Goal: Use online tool/utility: Utilize a website feature to perform a specific function

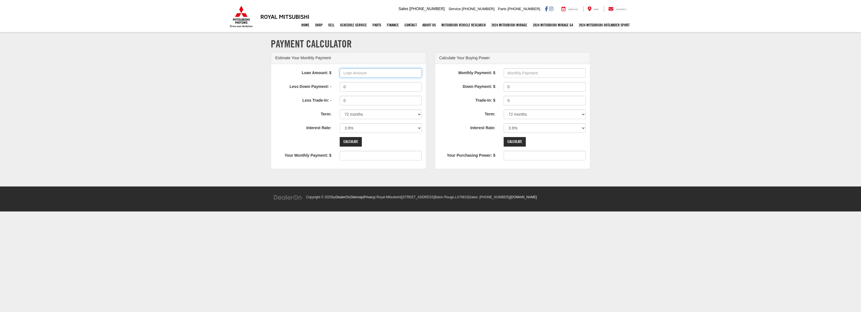
click at [349, 72] on input "Loan Amount: $" at bounding box center [381, 73] width 82 height 10
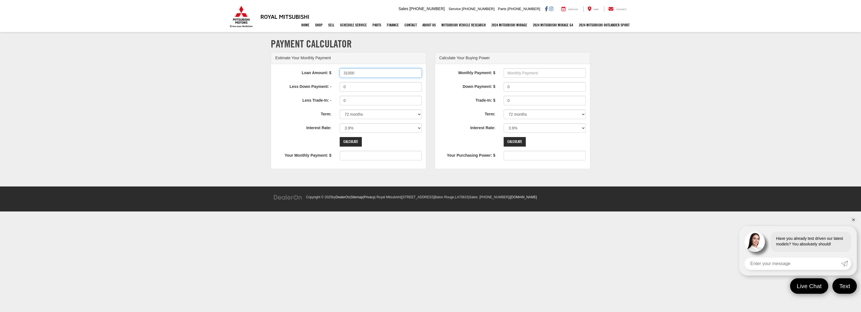
type input "31000"
type input "484"
click at [348, 111] on select "12 months 24 months 36 months 48 months 60 months 66 months 72 months 84 months" at bounding box center [381, 114] width 82 height 10
click at [340, 109] on select "12 months 24 months 36 months 48 months 60 months 66 months 72 months 84 months" at bounding box center [381, 114] width 82 height 10
click at [355, 128] on select "0% 0.9% 1.9% 2.9% 3.9% 4.9% 5.9% 6.9% 7.9% 8.9% 9.9% 10.9% 11.9% 12.9% 13.9% 14…" at bounding box center [381, 128] width 82 height 10
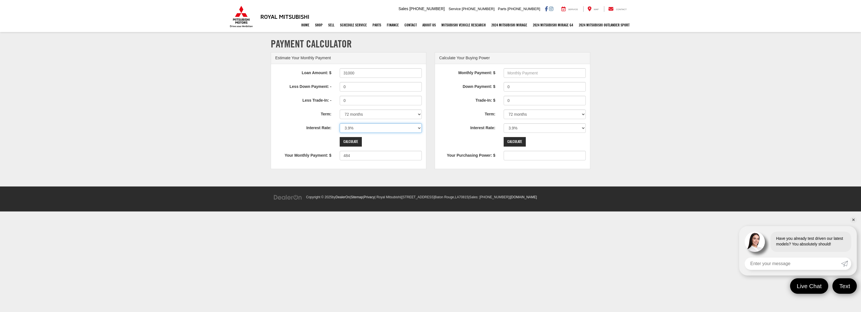
select select "4.9"
click at [340, 123] on select "0% 0.9% 1.9% 2.9% 3.9% 4.9% 5.9% 6.9% 7.9% 8.9% 9.9% 10.9% 11.9% 12.9% 13.9% 14…" at bounding box center [381, 128] width 82 height 10
type input "498"
click at [366, 114] on select "12 months 24 months 36 months 48 months 60 months 66 months 72 months 84 months" at bounding box center [381, 114] width 82 height 10
select select "84"
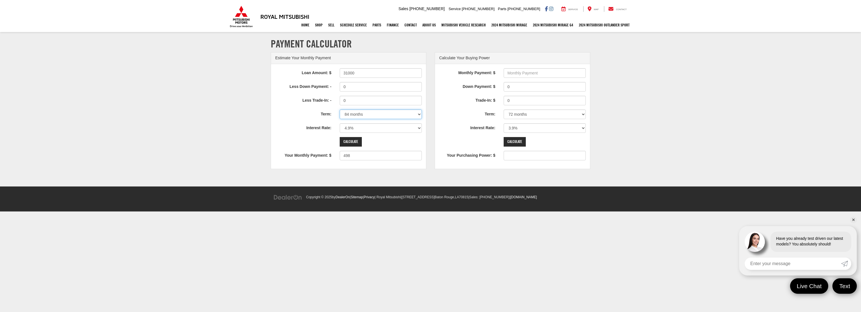
click at [340, 109] on select "12 months 24 months 36 months 48 months 60 months 66 months 72 months 84 months" at bounding box center [381, 114] width 82 height 10
type input "437"
click at [358, 113] on select "12 months 24 months 36 months 48 months 60 months 66 months 72 months 84 months" at bounding box center [381, 114] width 82 height 10
select select "72"
click at [340, 109] on select "12 months 24 months 36 months 48 months 60 months 66 months 72 months 84 months" at bounding box center [381, 114] width 82 height 10
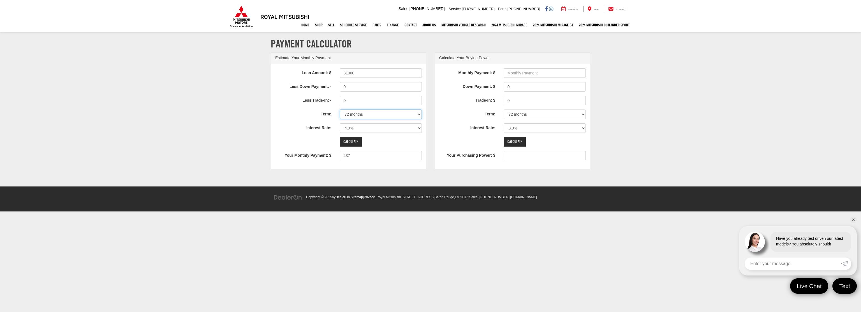
type input "498"
click at [348, 88] on input "0" at bounding box center [381, 87] width 82 height 10
type input "0"
type input "1000"
type input "482"
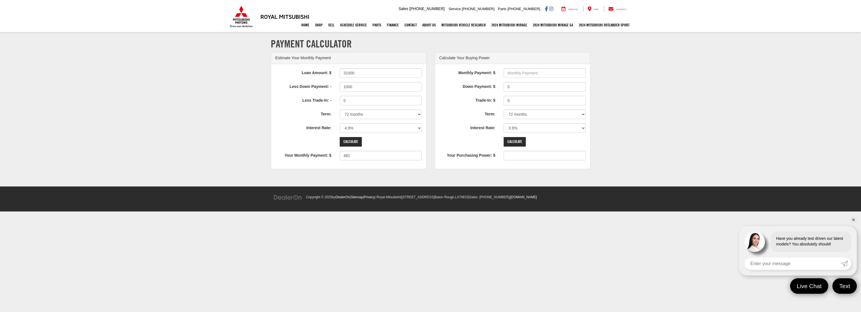
click at [308, 112] on label "Term:" at bounding box center [303, 113] width 64 height 8
click at [340, 112] on select "12 months 24 months 36 months 48 months 60 months 66 months 72 months 84 months" at bounding box center [381, 114] width 82 height 10
click at [369, 85] on input "1000" at bounding box center [381, 87] width 82 height 10
click at [315, 114] on label "Term:" at bounding box center [303, 113] width 64 height 8
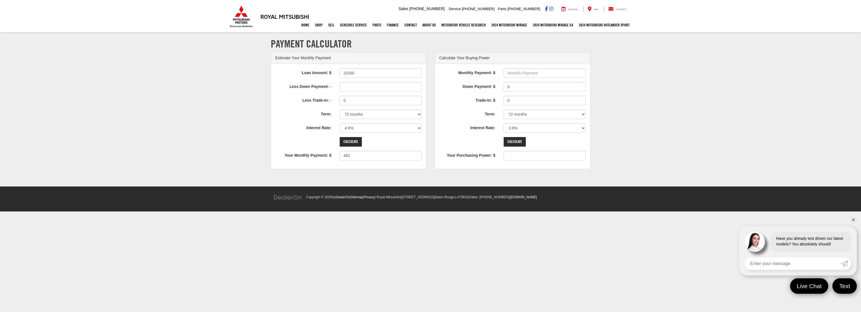
click at [340, 114] on select "12 months 24 months 36 months 48 months 60 months 66 months 72 months 84 months" at bounding box center [381, 114] width 82 height 10
click at [361, 87] on input "Less Down Payment: -" at bounding box center [381, 87] width 82 height 10
click at [370, 74] on input "31000" at bounding box center [381, 73] width 82 height 10
click at [354, 69] on input "31000" at bounding box center [381, 73] width 82 height 10
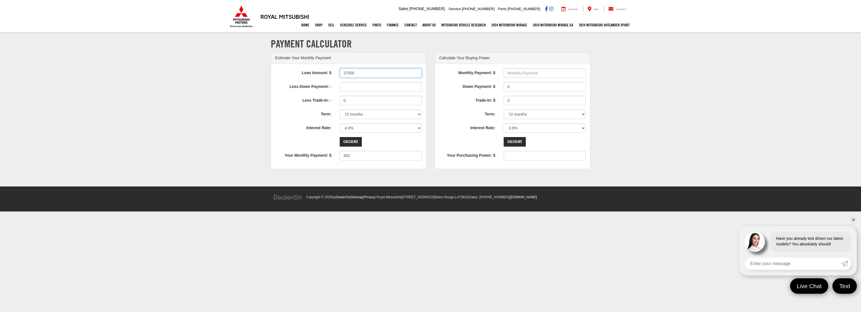
type input "27000"
click at [253, 111] on section "Payment Calculator Estimate Your Monthly Payment Loan Amount: $ 27000 Less Down…" at bounding box center [430, 110] width 861 height 154
click at [359, 142] on input "Calculate" at bounding box center [351, 142] width 22 height 10
click at [393, 70] on input "Loan Amount: $" at bounding box center [381, 73] width 82 height 10
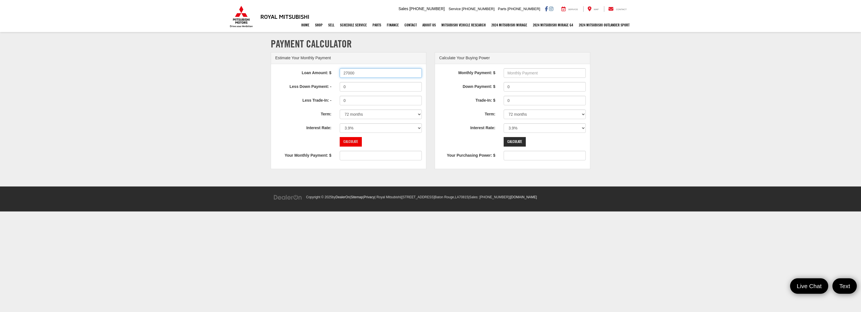
type input "27000"
type input "421"
click at [350, 142] on input "Calculate" at bounding box center [351, 142] width 22 height 10
click at [357, 130] on select "0% 0.9% 1.9% 2.9% 3.9% 4.9% 5.9% 6.9% 7.9% 8.9% 9.9% 10.9% 11.9% 12.9% 13.9% 14…" at bounding box center [381, 128] width 82 height 10
select select "4.9"
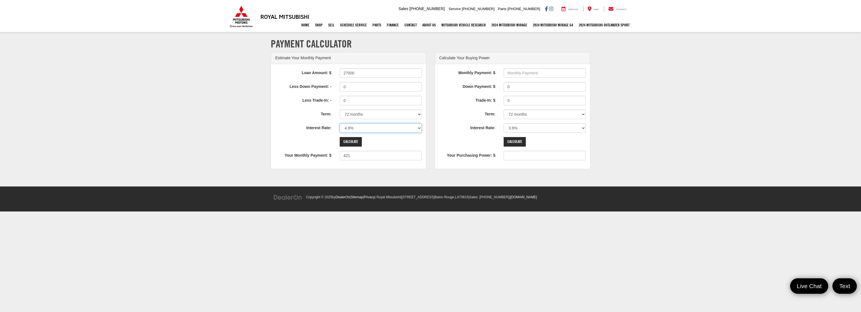
click at [340, 123] on select "0% 0.9% 1.9% 2.9% 3.9% 4.9% 5.9% 6.9% 7.9% 8.9% 9.9% 10.9% 11.9% 12.9% 13.9% 14…" at bounding box center [381, 128] width 82 height 10
type input "434"
click at [369, 115] on select "12 months 24 months 36 months 48 months 60 months 66 months 72 months 84 months" at bounding box center [381, 114] width 82 height 10
select select "84"
click at [340, 109] on select "12 months 24 months 36 months 48 months 60 months 66 months 72 months 84 months" at bounding box center [381, 114] width 82 height 10
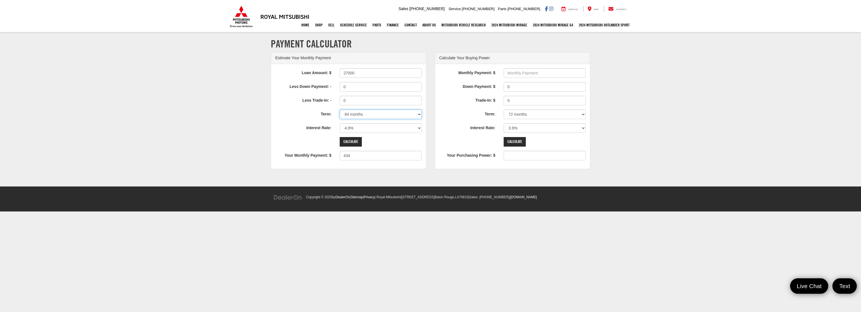
type input "380"
click at [375, 113] on select "12 months 24 months 36 months 48 months 60 months 66 months 72 months 84 months" at bounding box center [381, 114] width 82 height 10
select select "72"
click at [340, 109] on select "12 months 24 months 36 months 48 months 60 months 66 months 72 months 84 months" at bounding box center [381, 114] width 82 height 10
type input "434"
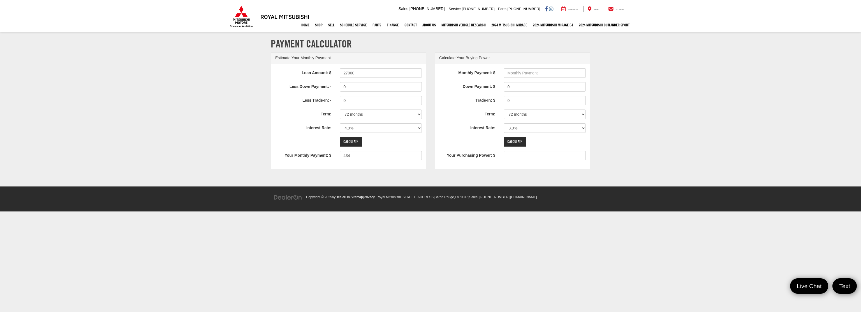
click at [310, 142] on div "Calculate" at bounding box center [348, 142] width 155 height 10
click at [359, 73] on input "27000" at bounding box center [381, 73] width 82 height 10
type input "31000"
type input "498"
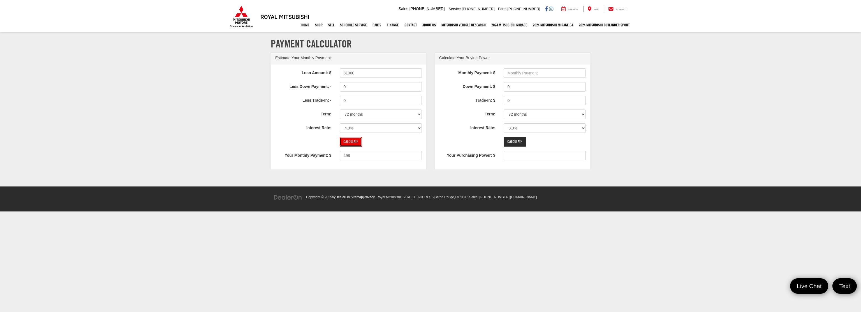
click at [353, 140] on input "Calculate" at bounding box center [351, 142] width 22 height 10
click at [355, 129] on select "0% 0.9% 1.9% 2.9% 3.9% 4.9% 5.9% 6.9% 7.9% 8.9% 9.9% 10.9% 11.9% 12.9% 13.9% 14…" at bounding box center [381, 128] width 82 height 10
click at [388, 112] on select "12 months 24 months 36 months 48 months 60 months 66 months 72 months 84 months" at bounding box center [381, 114] width 82 height 10
select select "60"
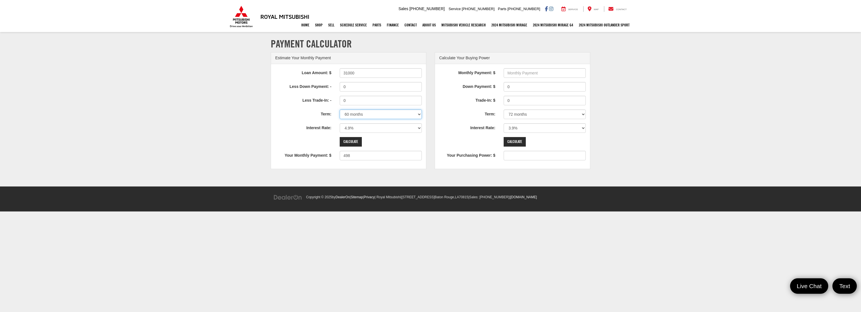
click at [340, 109] on select "12 months 24 months 36 months 48 months 60 months 66 months 72 months 84 months" at bounding box center [381, 114] width 82 height 10
type input "584"
click at [371, 115] on select "12 months 24 months 36 months 48 months 60 months 66 months 72 months 84 months" at bounding box center [381, 114] width 82 height 10
select select "72"
click at [340, 109] on select "12 months 24 months 36 months 48 months 60 months 66 months 72 months 84 months" at bounding box center [381, 114] width 82 height 10
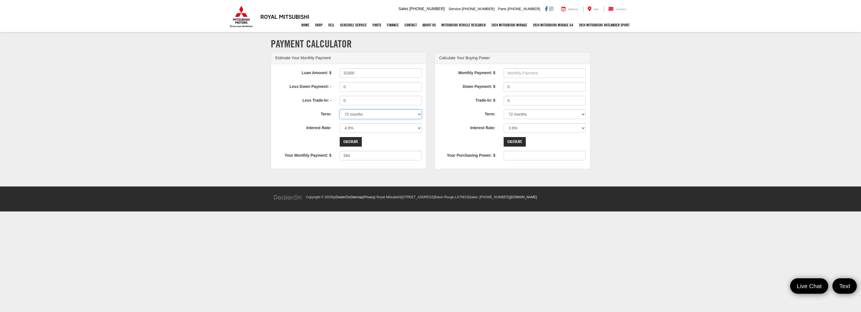
type input "498"
click at [347, 140] on input "Calculate" at bounding box center [351, 142] width 22 height 10
click at [357, 116] on select "12 months 24 months 36 months 48 months 60 months 66 months 72 months 84 months" at bounding box center [381, 114] width 82 height 10
click at [355, 139] on input "Calculate" at bounding box center [351, 142] width 22 height 10
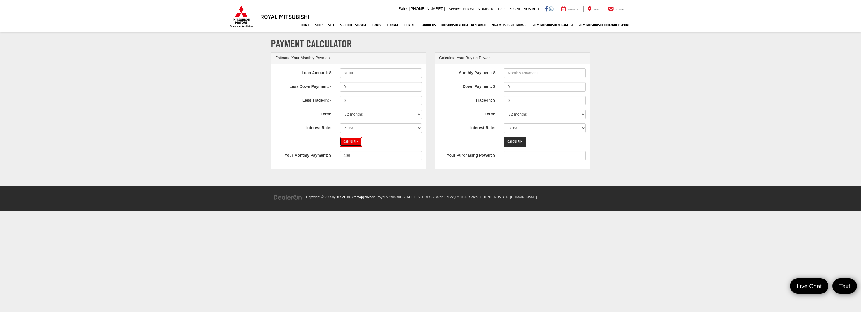
click at [355, 139] on input "Calculate" at bounding box center [351, 142] width 22 height 10
click at [359, 118] on select "12 months 24 months 36 months 48 months 60 months 66 months 72 months 84 months" at bounding box center [381, 114] width 82 height 10
select select "60"
click at [340, 109] on select "12 months 24 months 36 months 48 months 60 months 66 months 72 months 84 months" at bounding box center [381, 114] width 82 height 10
type input "584"
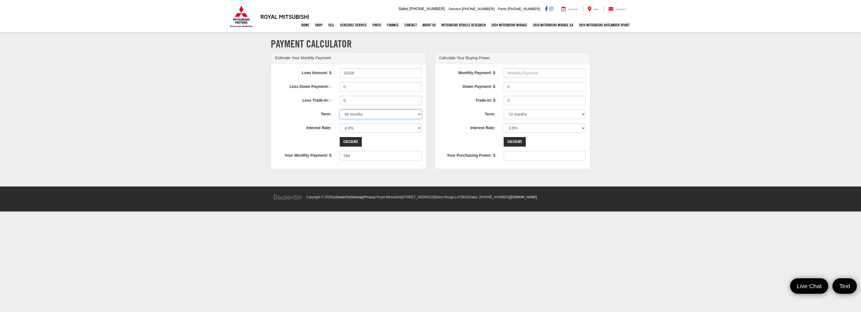
click at [358, 116] on select "12 months 24 months 36 months 48 months 60 months 66 months 72 months 84 months" at bounding box center [381, 114] width 82 height 10
select select "72"
click at [340, 109] on select "12 months 24 months 36 months 48 months 60 months 66 months 72 months 84 months" at bounding box center [381, 114] width 82 height 10
type input "498"
click at [358, 119] on select "12 months 24 months 36 months 48 months 60 months 66 months 72 months 84 months" at bounding box center [381, 114] width 82 height 10
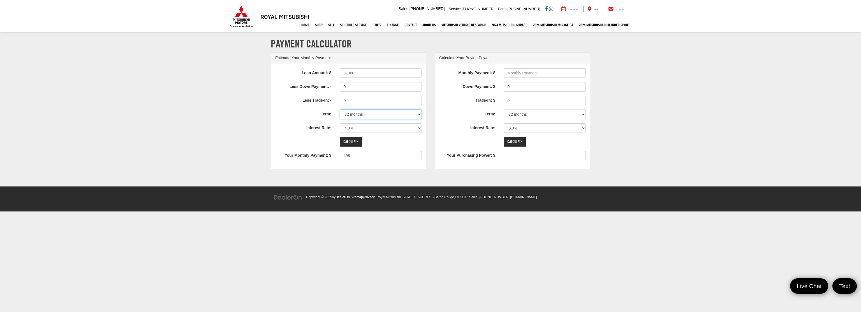
select select "84"
click at [340, 109] on select "12 months 24 months 36 months 48 months 60 months 66 months 72 months 84 months" at bounding box center [381, 114] width 82 height 10
type input "437"
click at [369, 115] on select "12 months 24 months 36 months 48 months 60 months 66 months 72 months 84 months" at bounding box center [381, 114] width 82 height 10
select select "72"
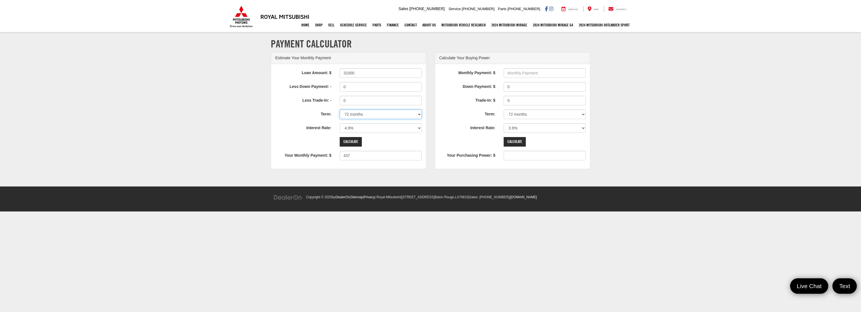
click at [340, 109] on select "12 months 24 months 36 months 48 months 60 months 66 months 72 months 84 months" at bounding box center [381, 114] width 82 height 10
type input "498"
click at [351, 75] on input "31000" at bounding box center [381, 73] width 82 height 10
drag, startPoint x: 351, startPoint y: 75, endPoint x: 352, endPoint y: 90, distance: 15.8
click at [352, 90] on div "Loan Amount: $ 31000 Less Down Payment: - 0 Less Trade-In: - 0 Term: 12 months …" at bounding box center [348, 116] width 155 height 105
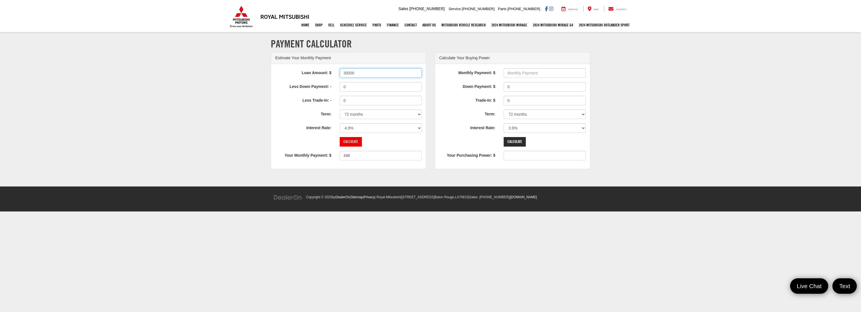
type input "30000"
type input "482"
click at [351, 139] on input "Calculate" at bounding box center [351, 142] width 22 height 10
click at [351, 72] on input "30000" at bounding box center [381, 73] width 82 height 10
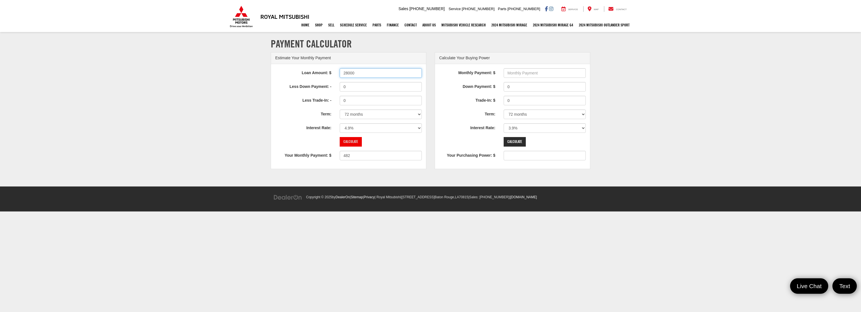
type input "28000"
type input "450"
click at [345, 143] on input "Calculate" at bounding box center [351, 142] width 22 height 10
